Goal: Complete application form

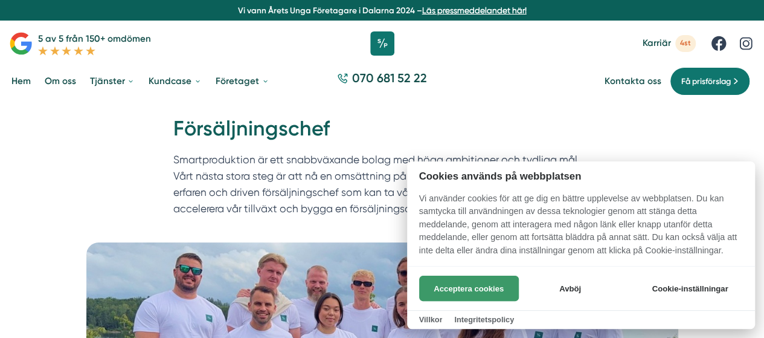
click at [485, 280] on button "Acceptera cookies" at bounding box center [469, 287] width 100 height 25
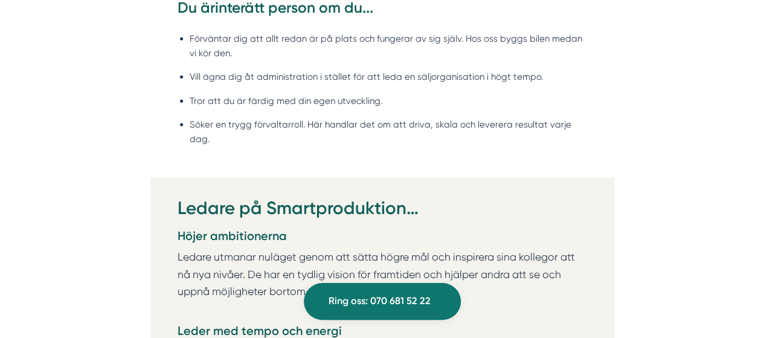
scroll to position [1496, 0]
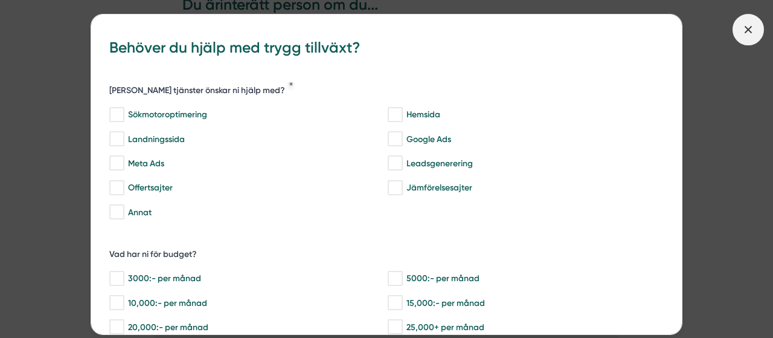
click at [734, 25] on span at bounding box center [747, 29] width 31 height 31
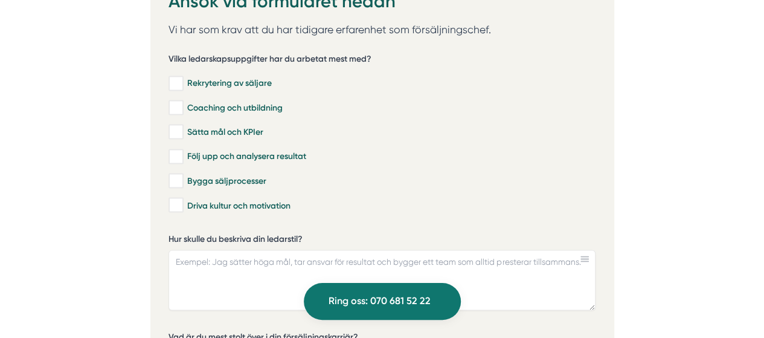
scroll to position [3265, 0]
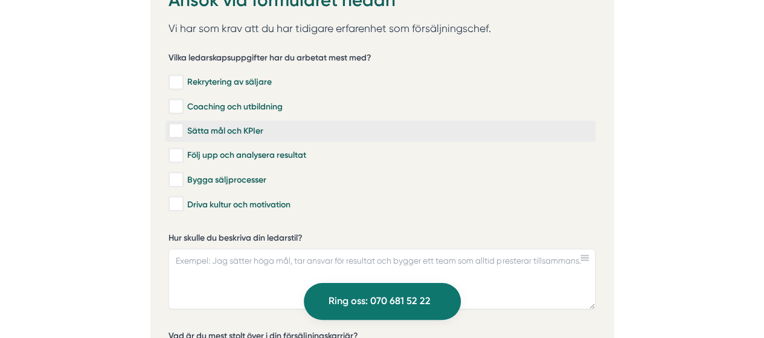
click at [169, 124] on input "Sätta mål och KPIer" at bounding box center [175, 130] width 14 height 12
checkbox input "true"
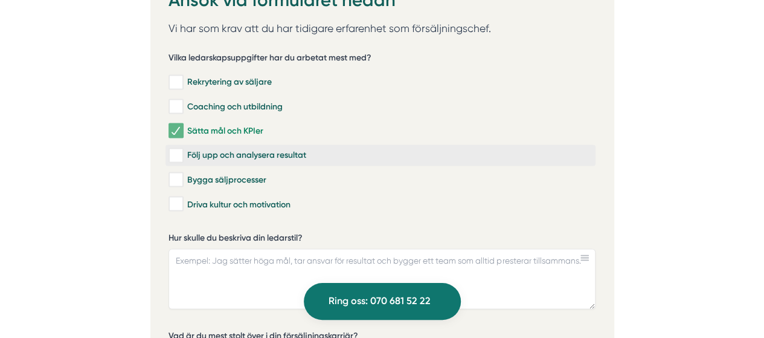
click at [180, 149] on input "Följ upp och analysera resultat" at bounding box center [175, 155] width 14 height 12
checkbox input "true"
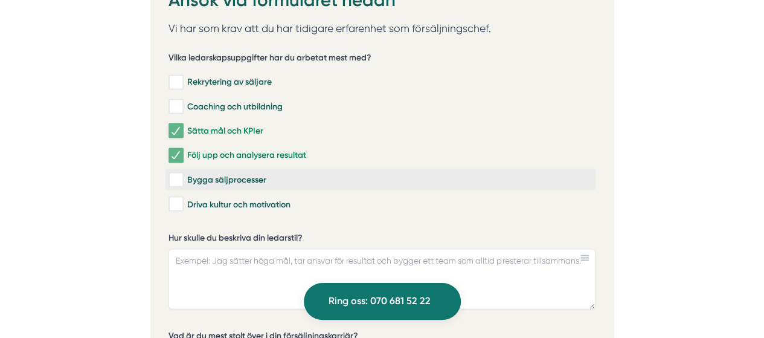
click at [178, 173] on input "Bygga säljprocesser" at bounding box center [175, 179] width 14 height 12
checkbox input "true"
